Goal: Transaction & Acquisition: Purchase product/service

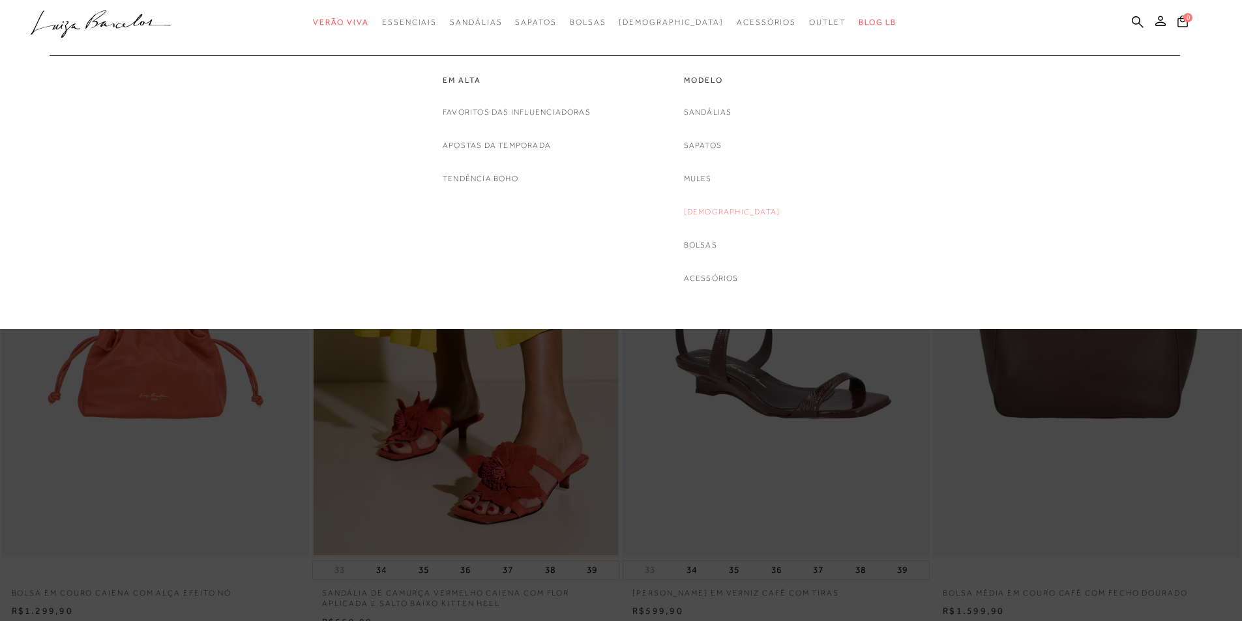
click at [735, 210] on link "[DEMOGRAPHIC_DATA]" at bounding box center [732, 212] width 96 height 14
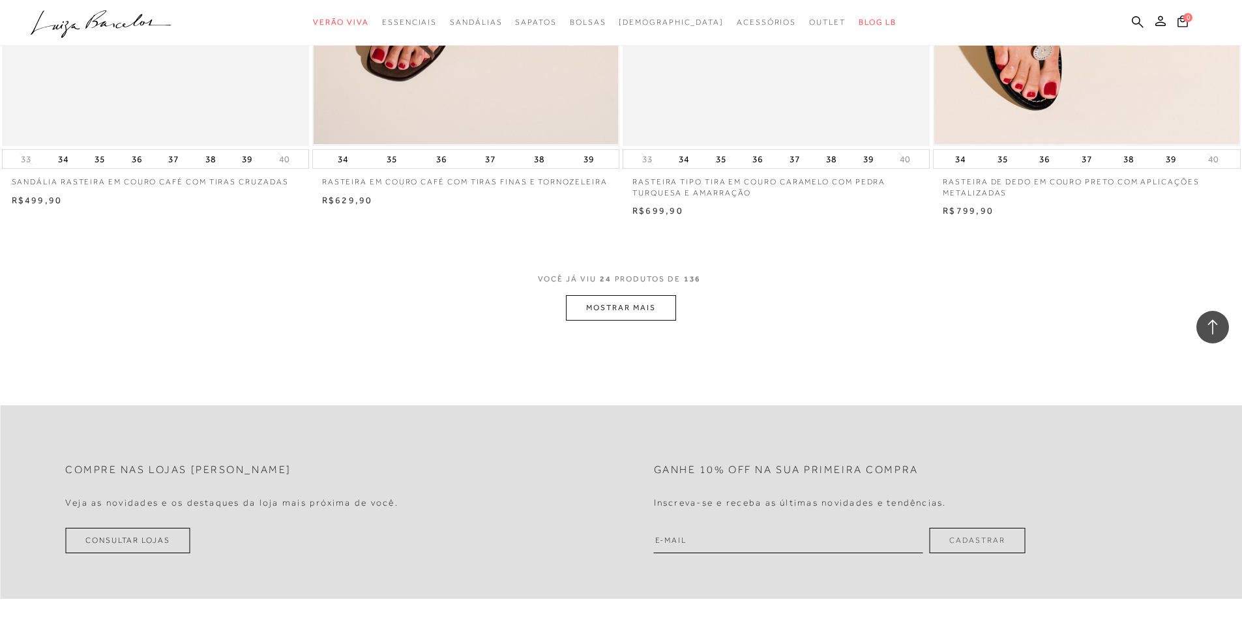
scroll to position [3259, 0]
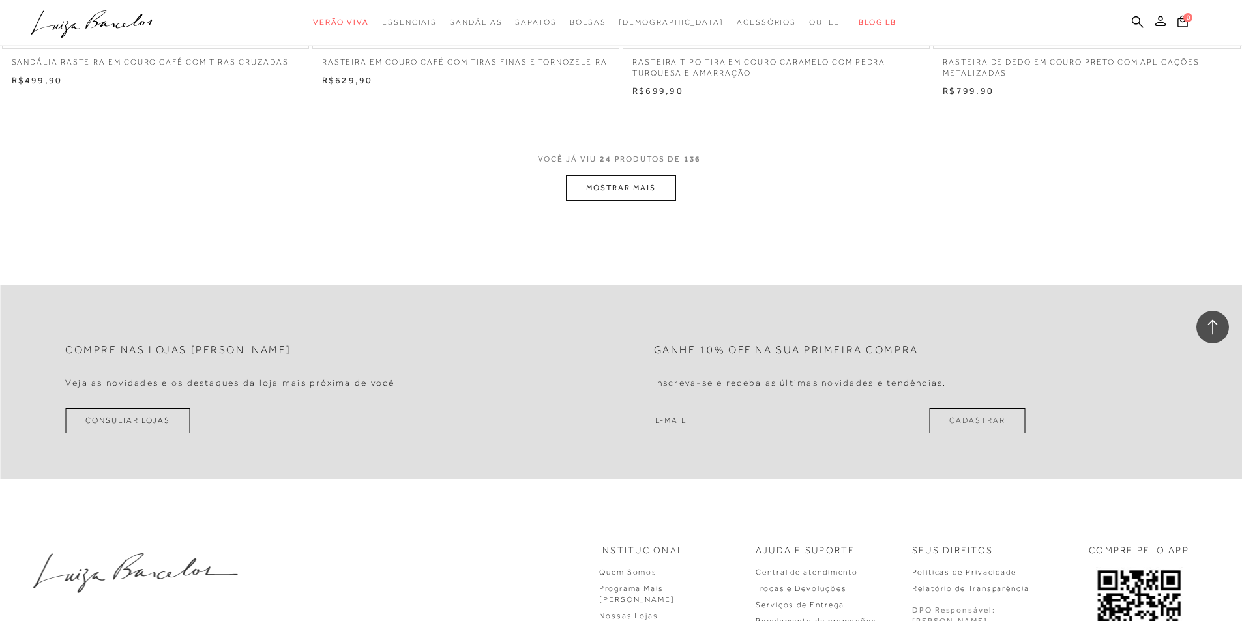
click at [640, 198] on button "MOSTRAR MAIS" at bounding box center [621, 187] width 110 height 25
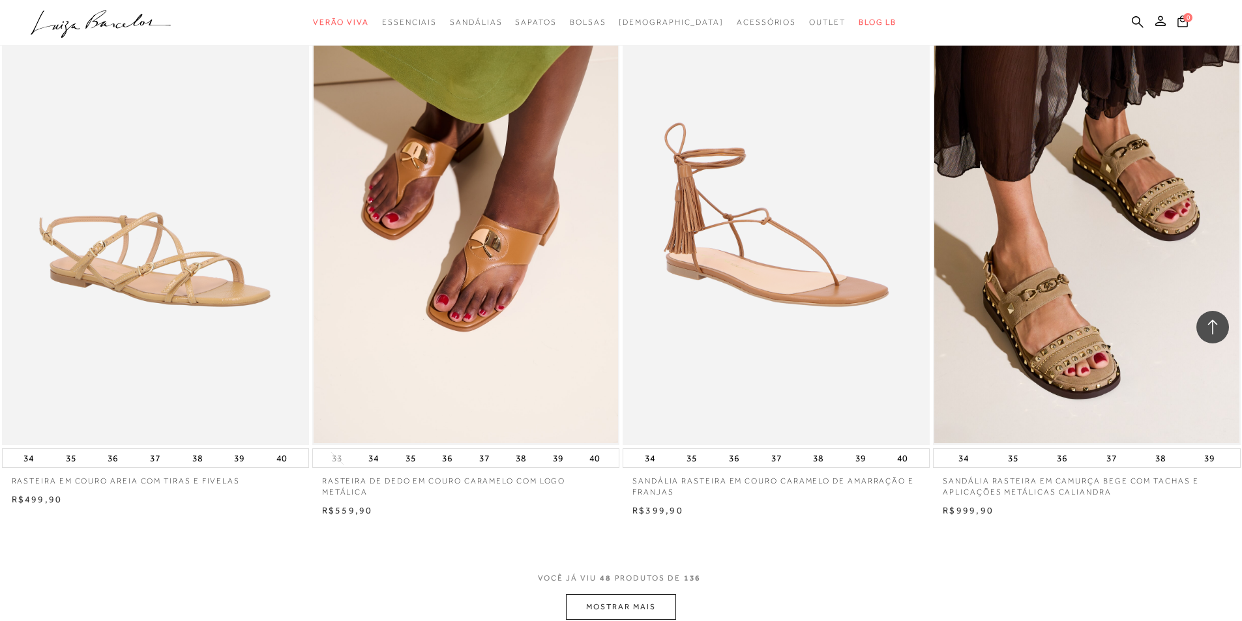
scroll to position [6388, 0]
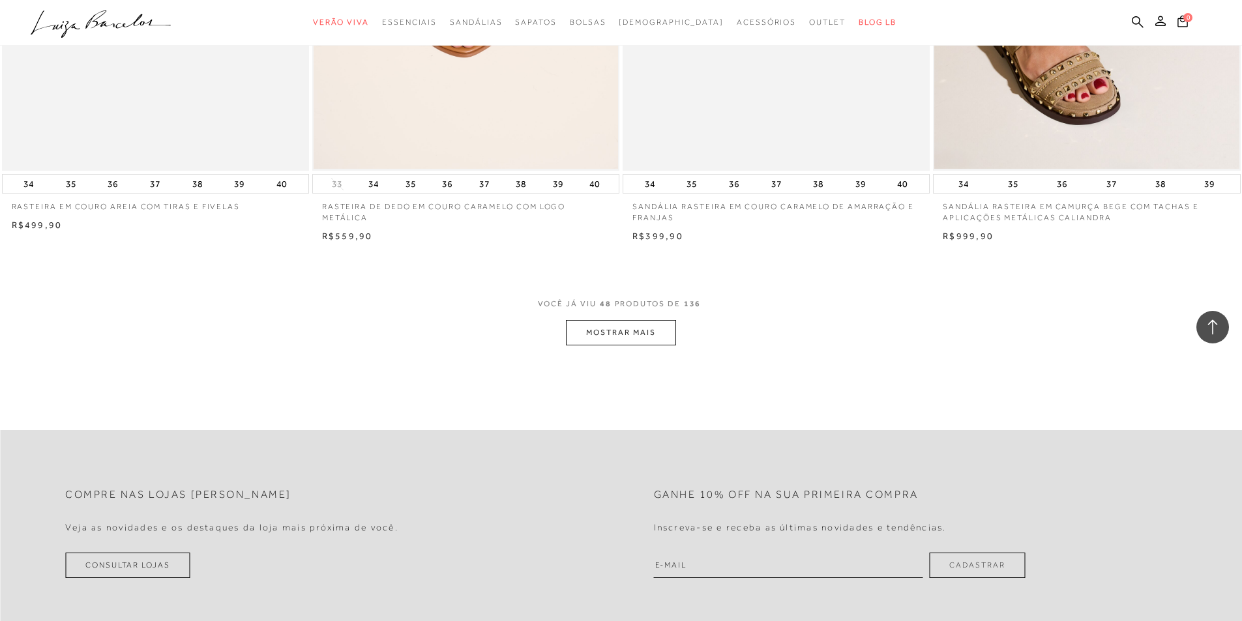
click at [607, 343] on button "MOSTRAR MAIS" at bounding box center [621, 332] width 110 height 25
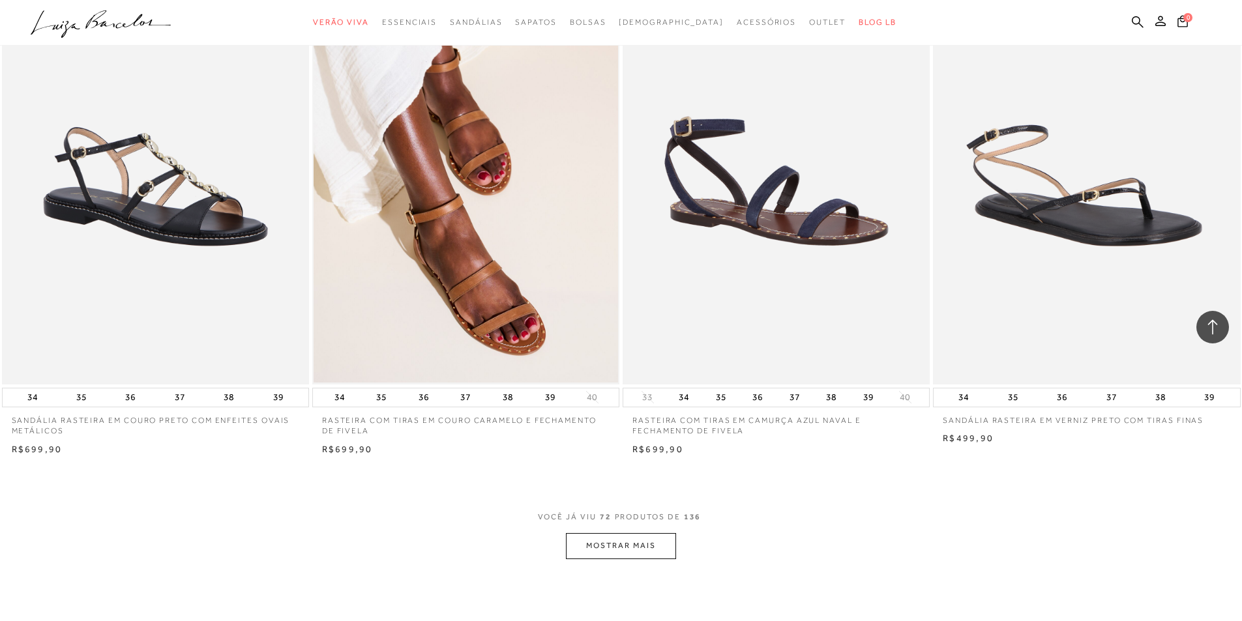
scroll to position [9581, 0]
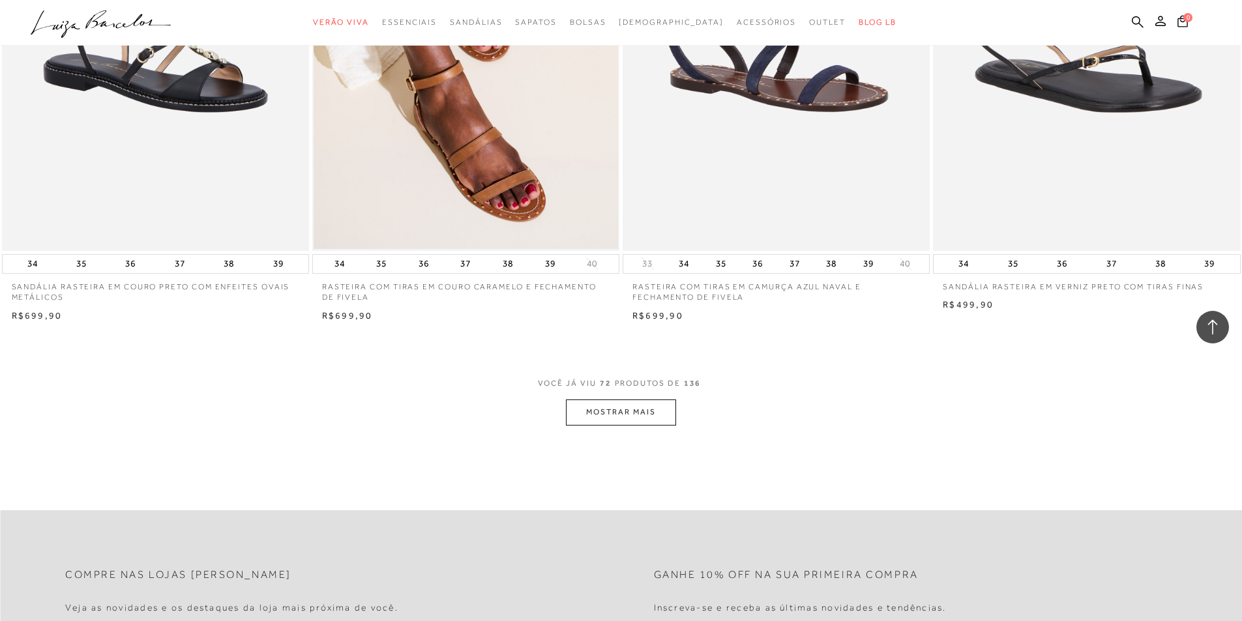
click at [593, 418] on button "MOSTRAR MAIS" at bounding box center [621, 412] width 110 height 25
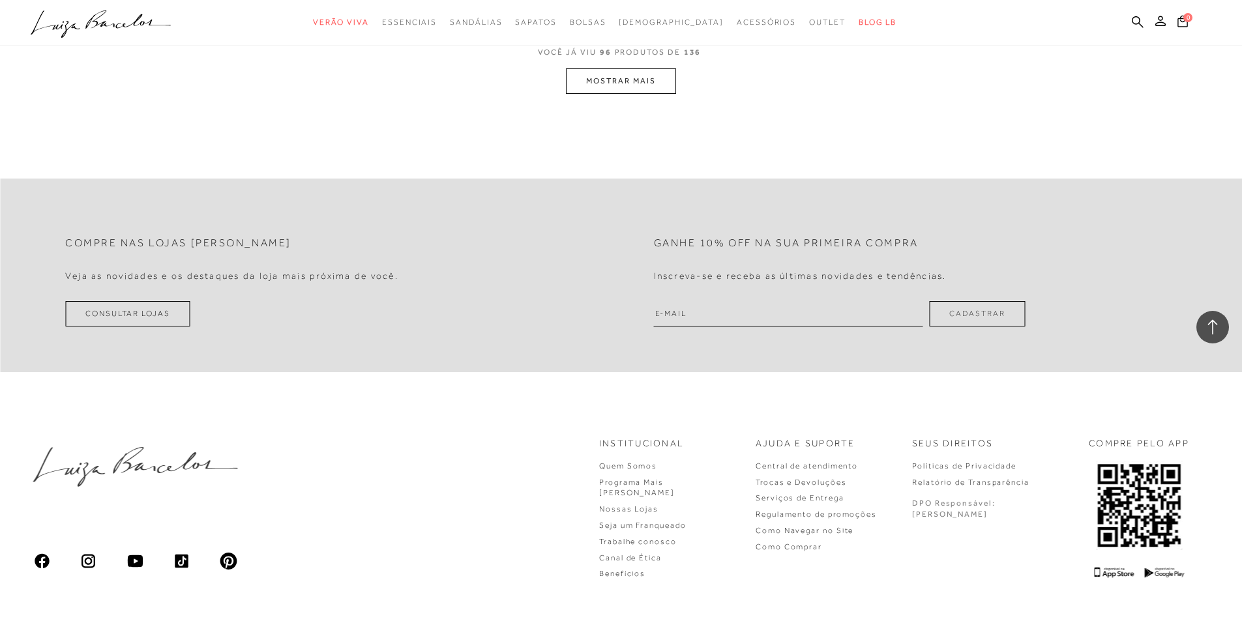
scroll to position [13153, 0]
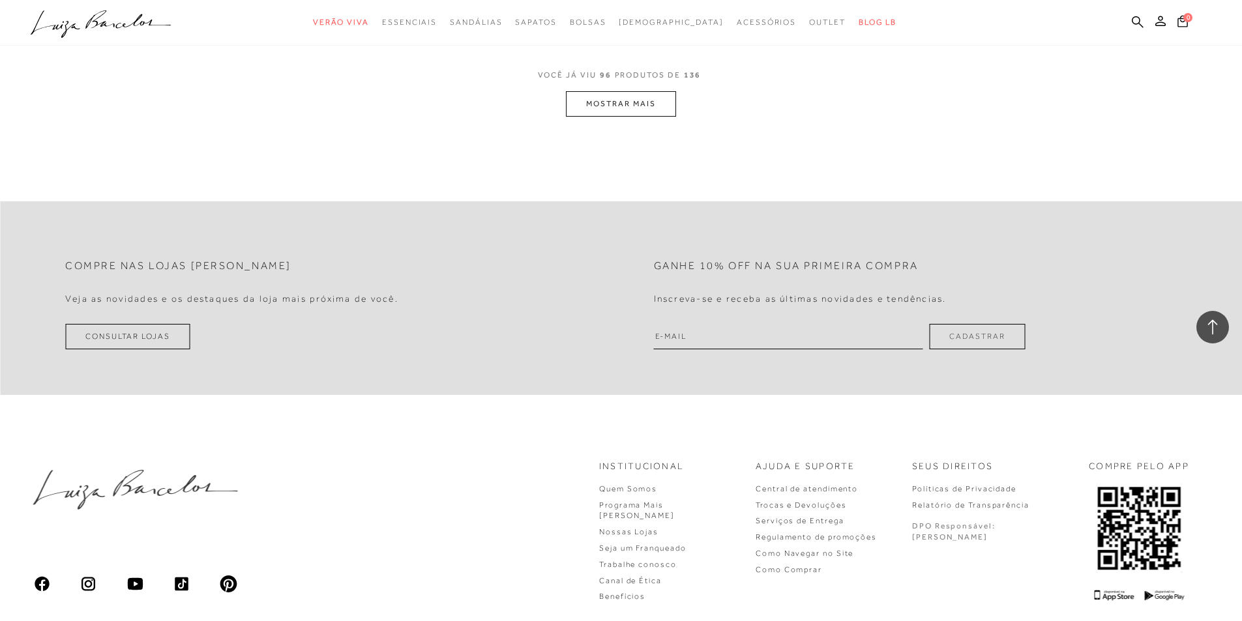
click at [614, 110] on button "MOSTRAR MAIS" at bounding box center [621, 103] width 110 height 25
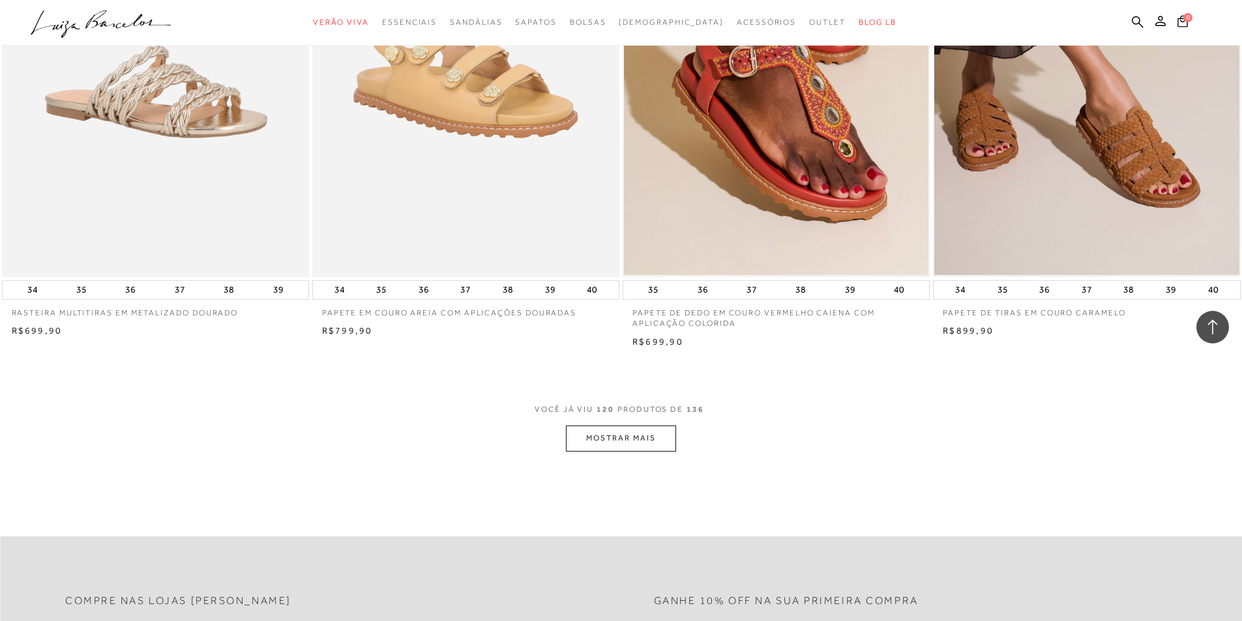
scroll to position [16151, 0]
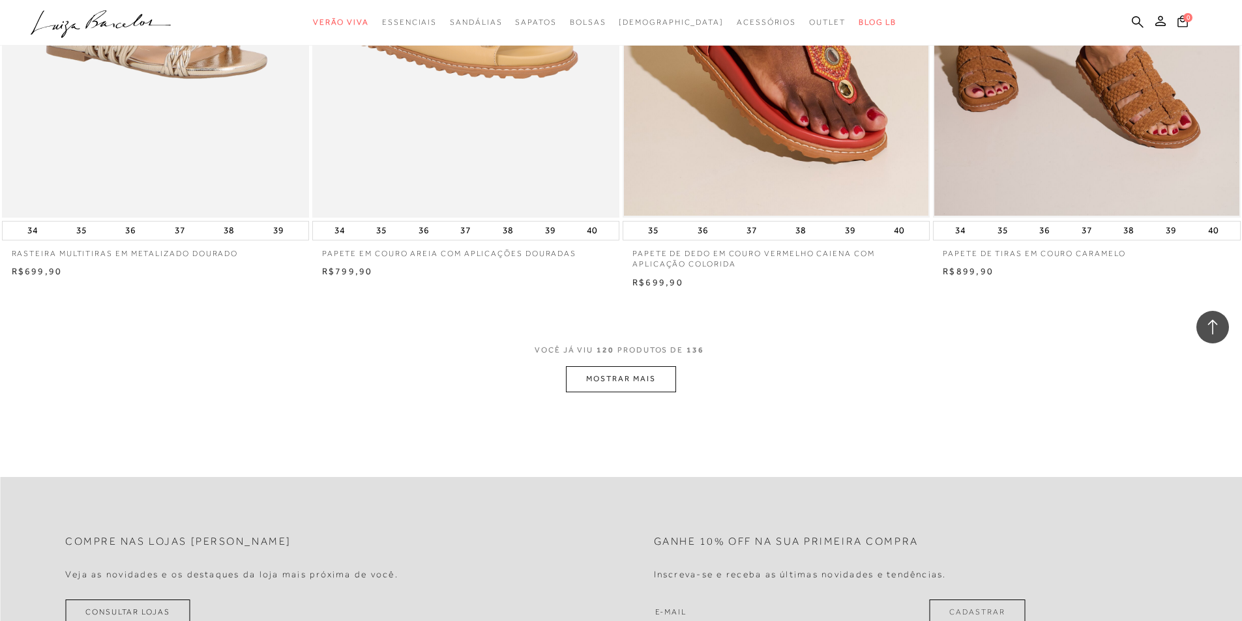
click at [590, 380] on button "MOSTRAR MAIS" at bounding box center [621, 378] width 110 height 25
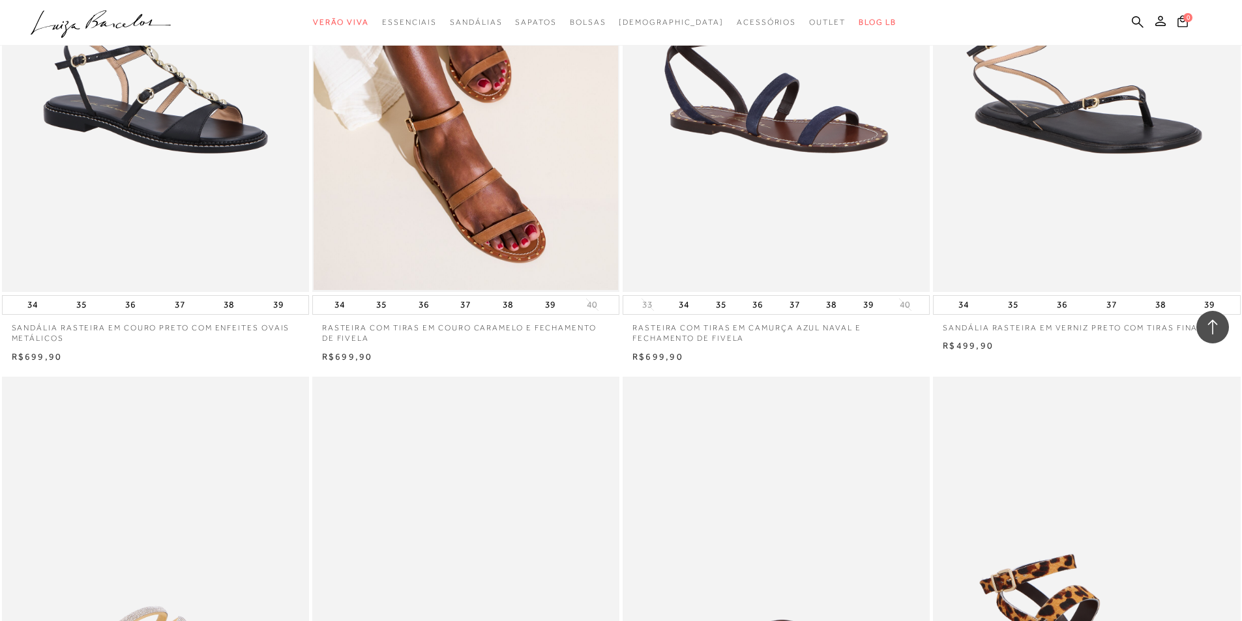
scroll to position [9307, 0]
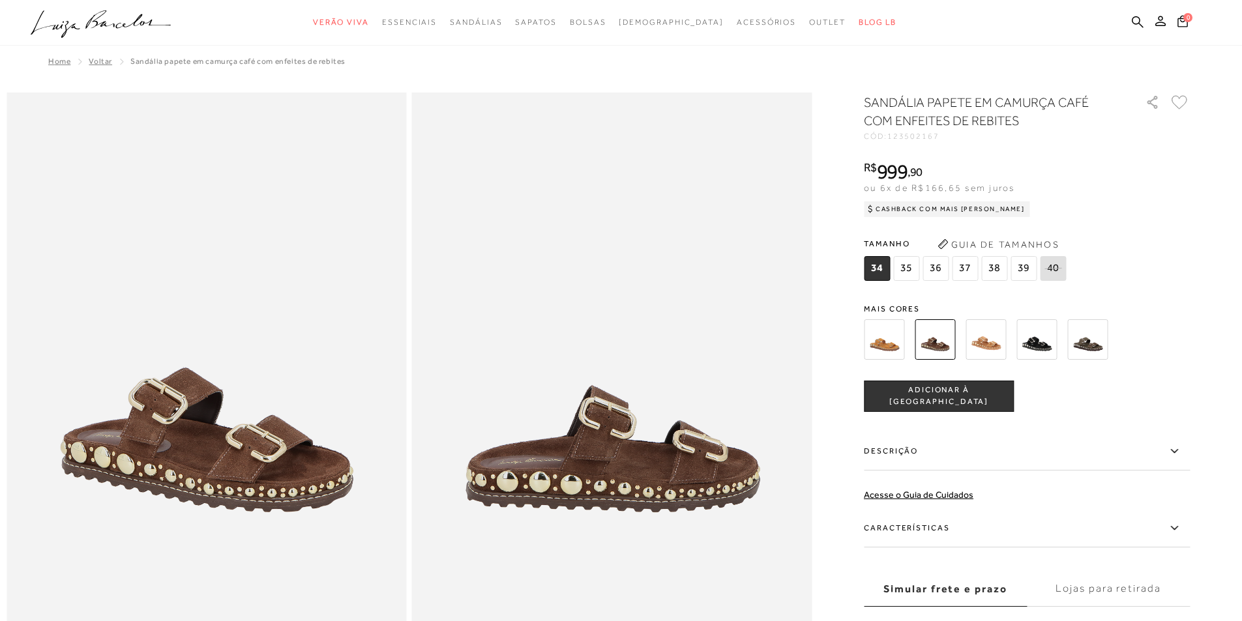
click at [1107, 350] on img at bounding box center [1087, 339] width 40 height 40
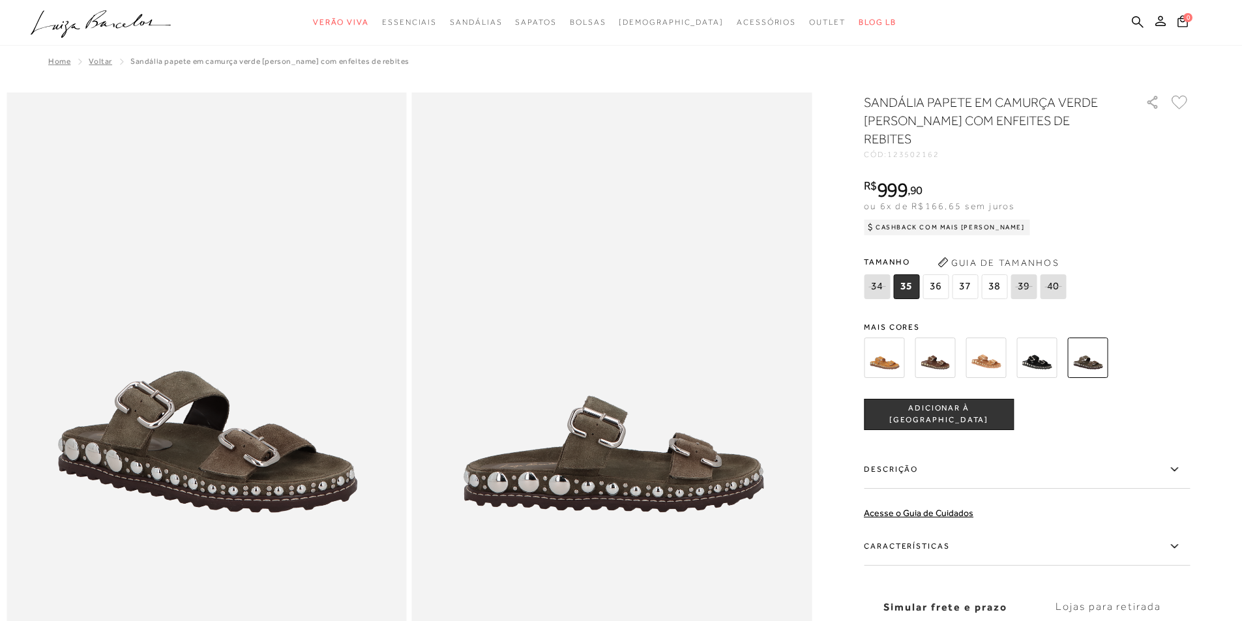
click at [1036, 338] on img at bounding box center [1036, 358] width 40 height 40
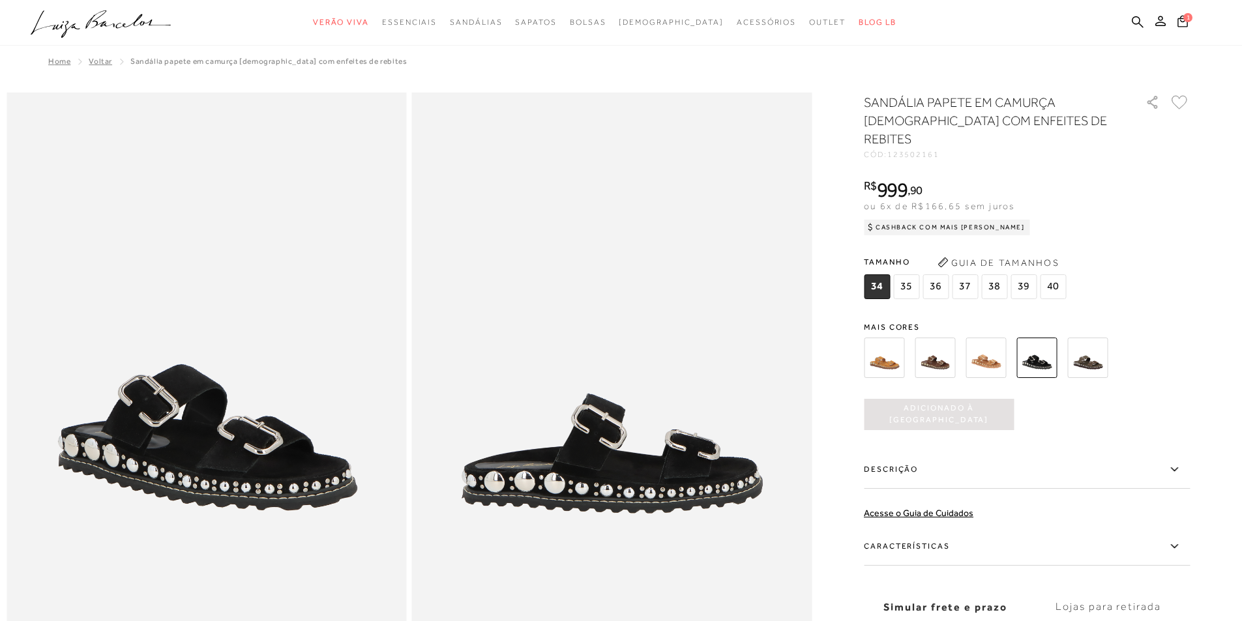
click at [944, 344] on img at bounding box center [934, 358] width 40 height 40
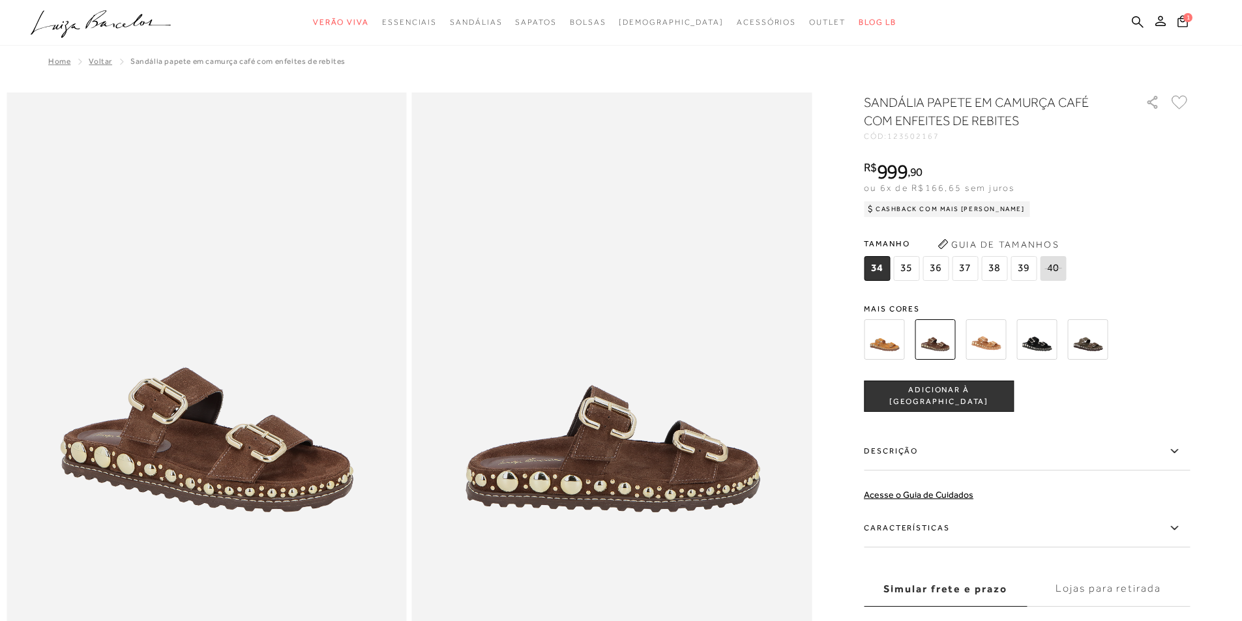
click at [965, 274] on span "37" at bounding box center [965, 268] width 26 height 25
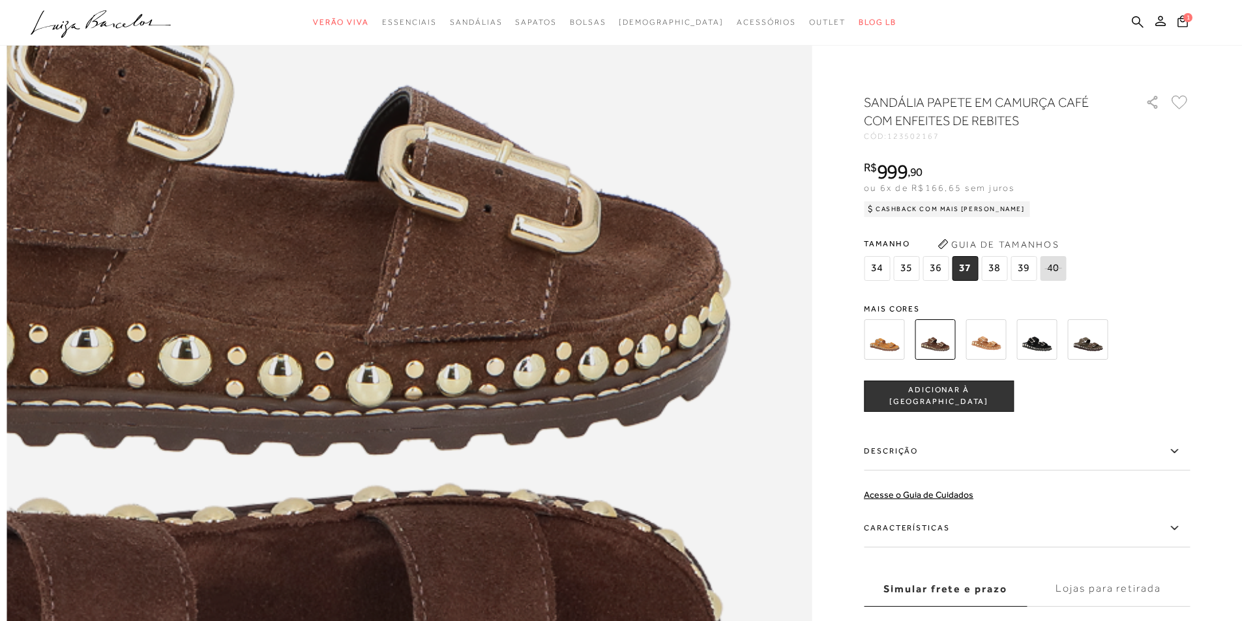
scroll to position [1630, 0]
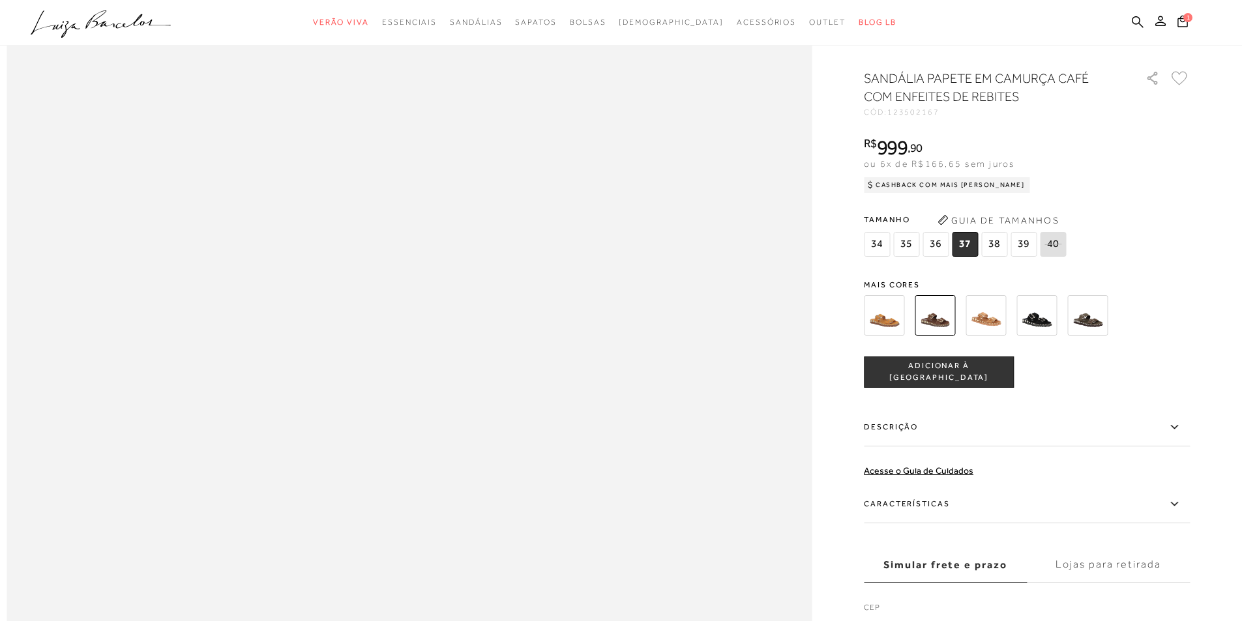
scroll to position [1499, 0]
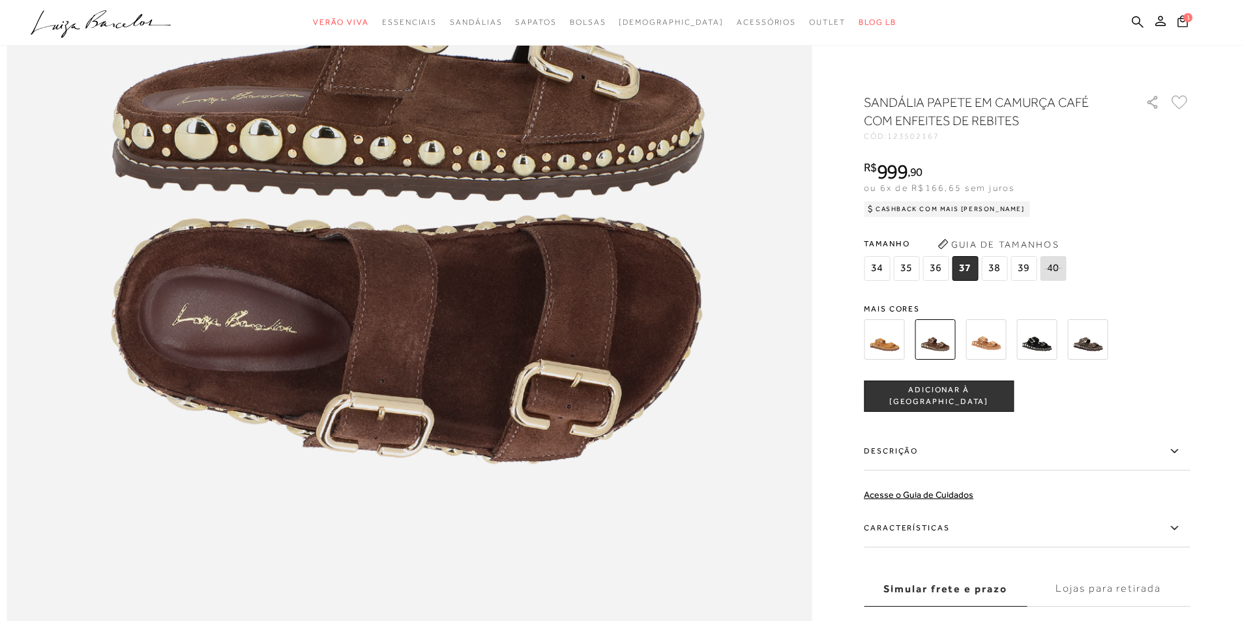
click at [1188, 205] on div "R$ 999 , 90 ou 6x de R$166,65 sem juros Cashback com Mais [PERSON_NAME] R$999,90" at bounding box center [1027, 187] width 326 height 52
